Goal: Task Accomplishment & Management: Manage account settings

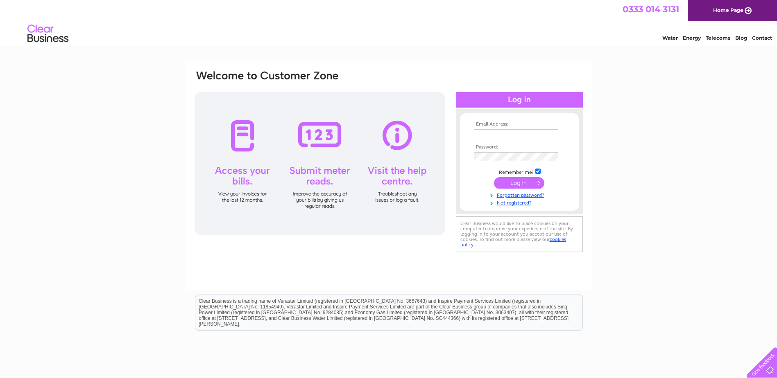
type input "info@parasol-interiors.co.uk"
click at [511, 179] on input "submit" at bounding box center [519, 182] width 50 height 11
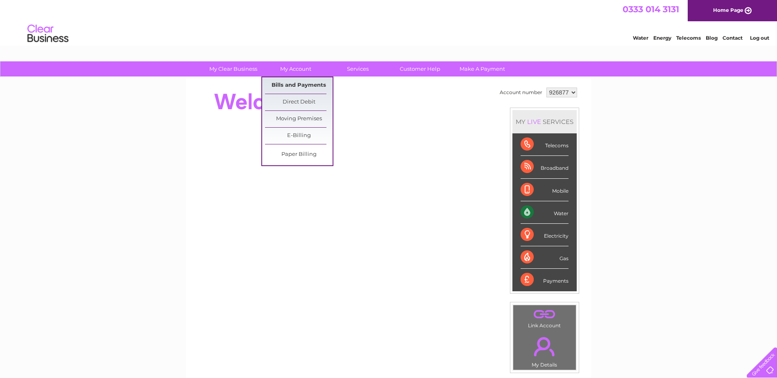
click at [301, 83] on link "Bills and Payments" at bounding box center [299, 85] width 68 height 16
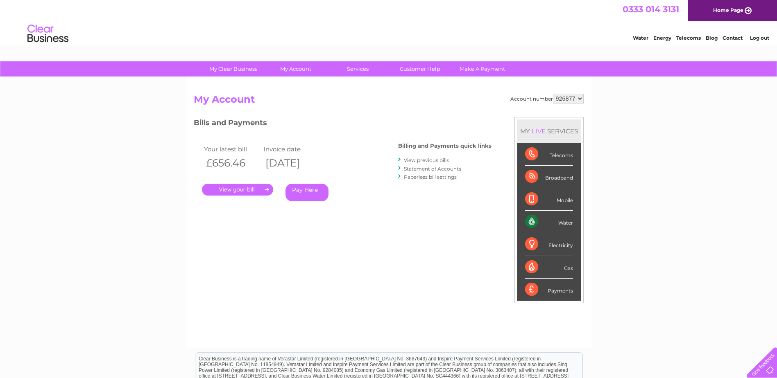
click at [241, 187] on link "." at bounding box center [237, 190] width 71 height 12
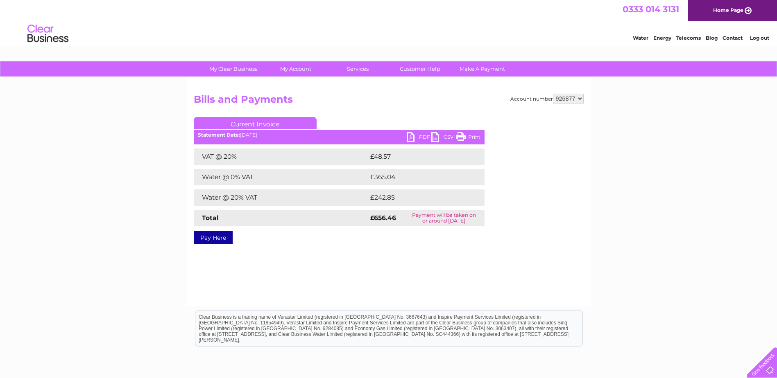
click at [419, 138] on link "PDF" at bounding box center [419, 138] width 25 height 12
click at [411, 137] on link "PDF" at bounding box center [419, 138] width 25 height 12
